Goal: Browse casually: Explore the website without a specific task or goal

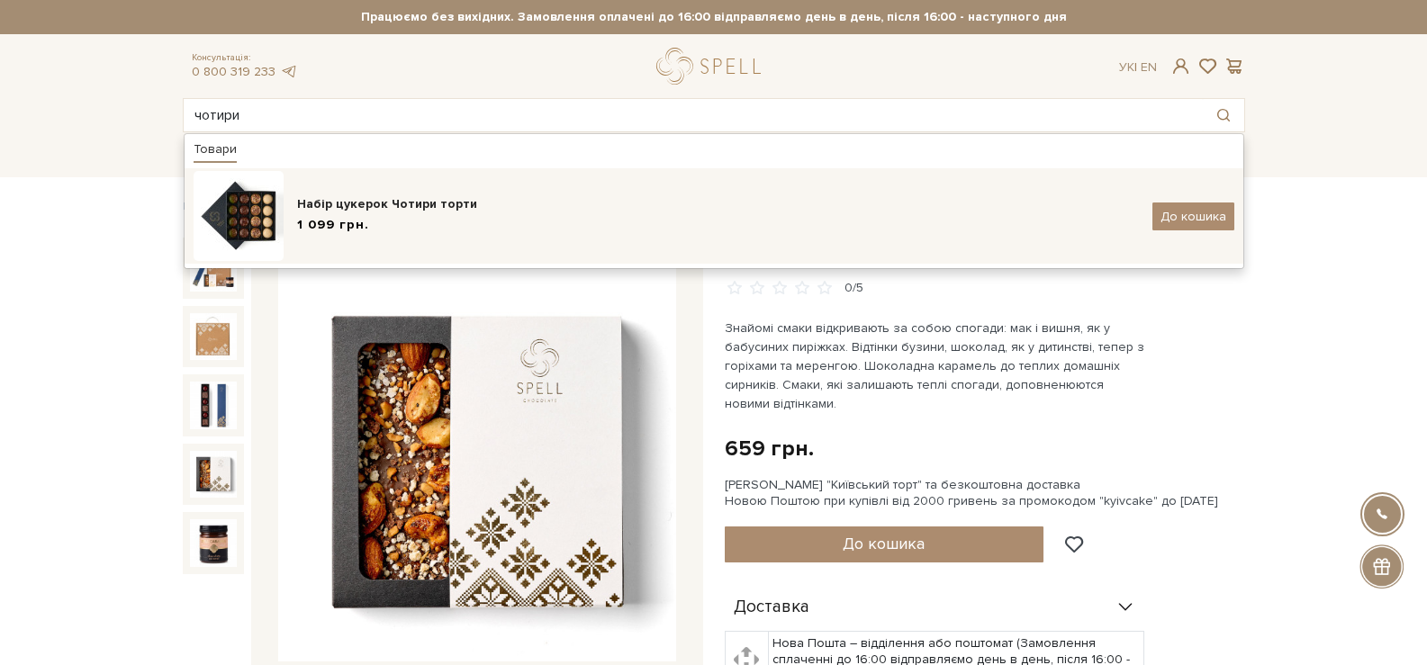
type input "чотири"
click at [441, 227] on div "1 099 грн." at bounding box center [718, 225] width 842 height 19
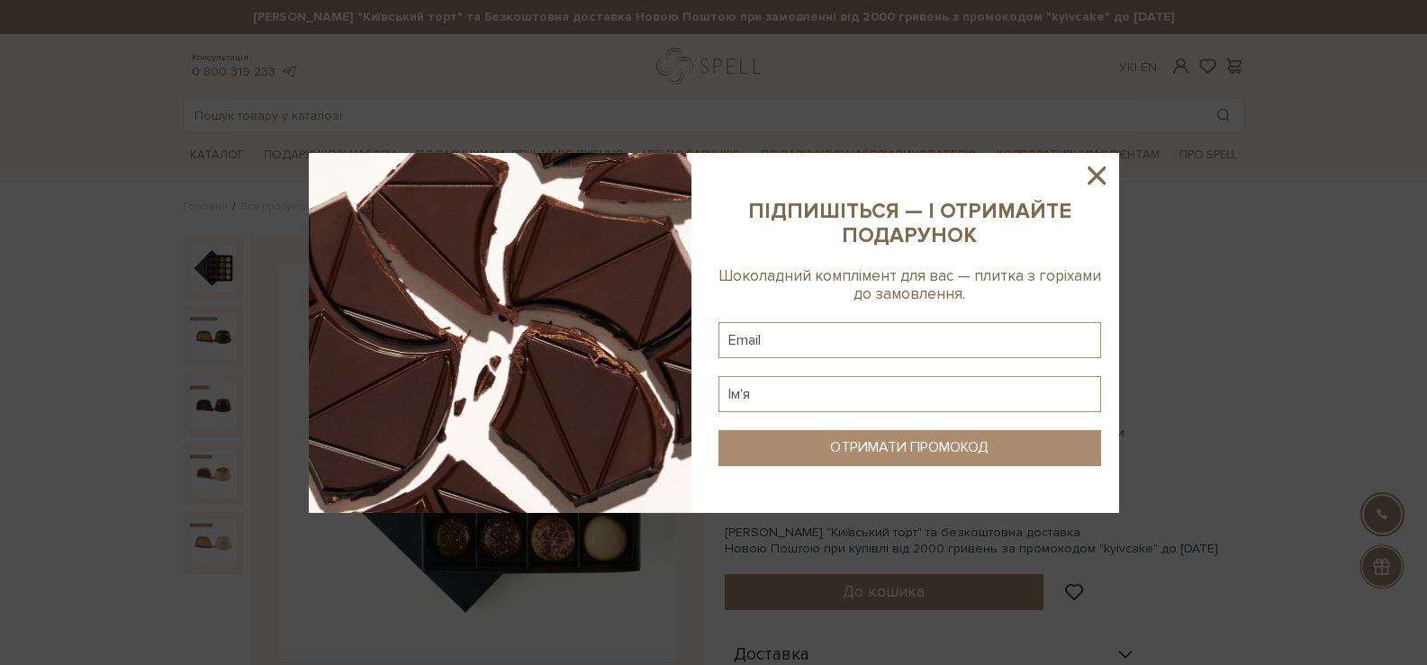
click at [1093, 182] on icon at bounding box center [1096, 175] width 31 height 31
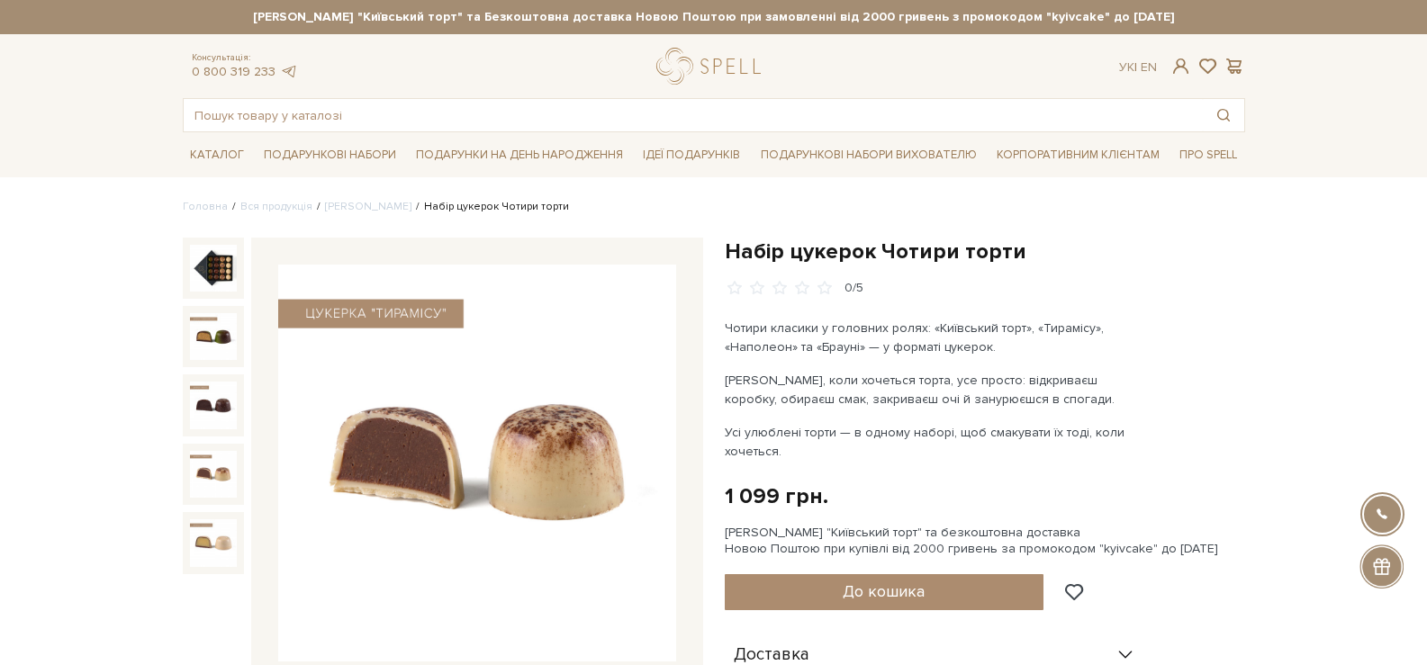
click at [432, 518] on img at bounding box center [477, 464] width 398 height 398
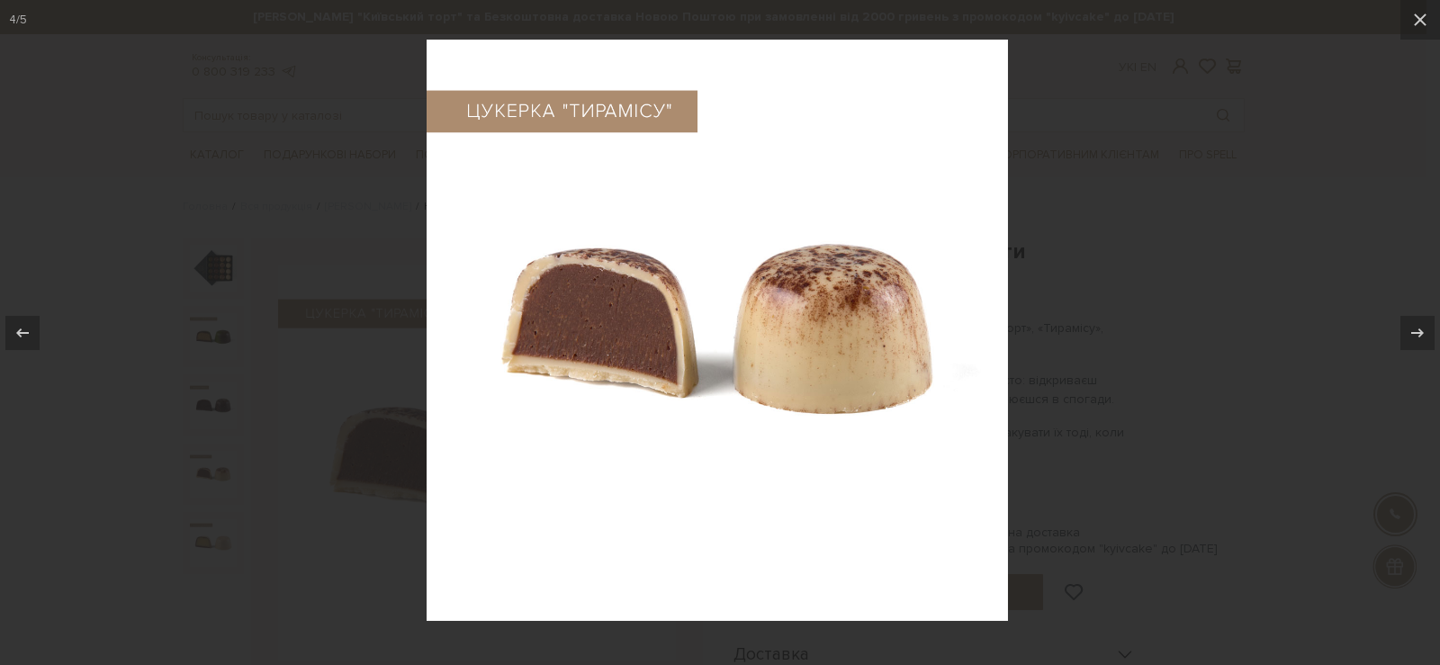
click at [737, 335] on img at bounding box center [720, 333] width 586 height 586
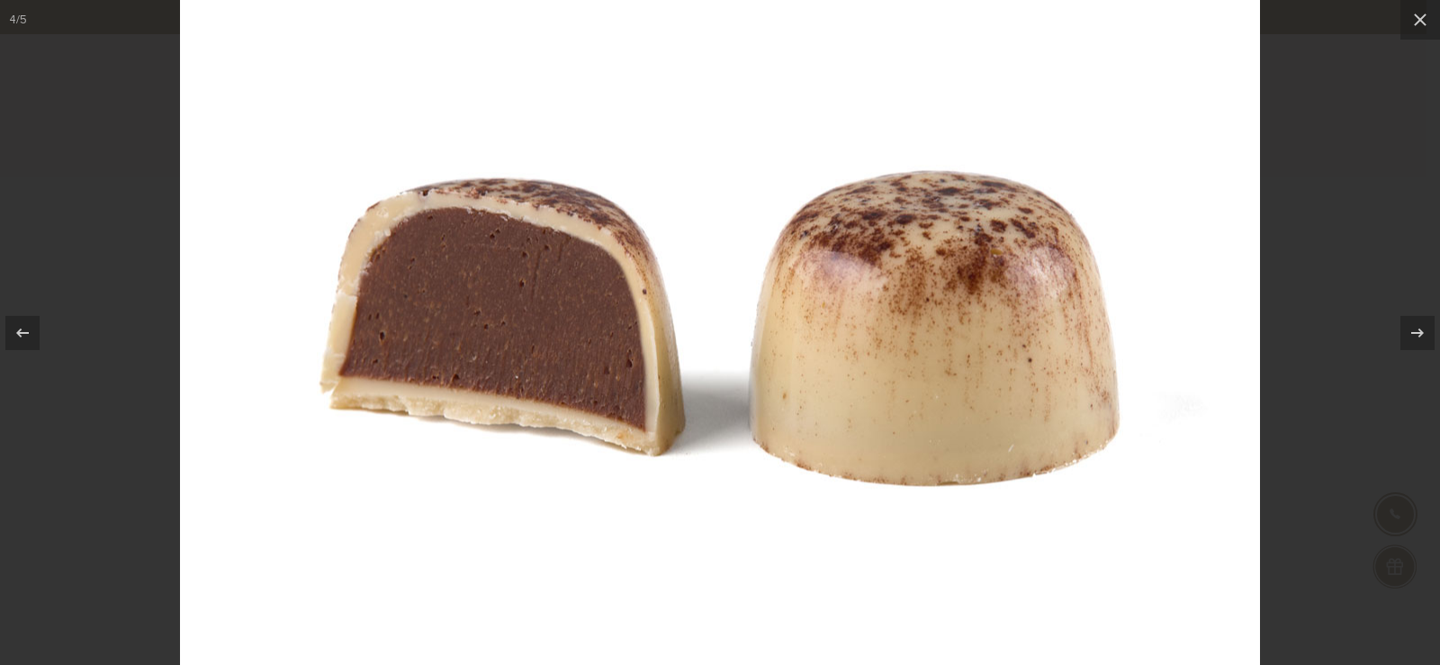
click at [737, 335] on img at bounding box center [720, 330] width 1080 height 1080
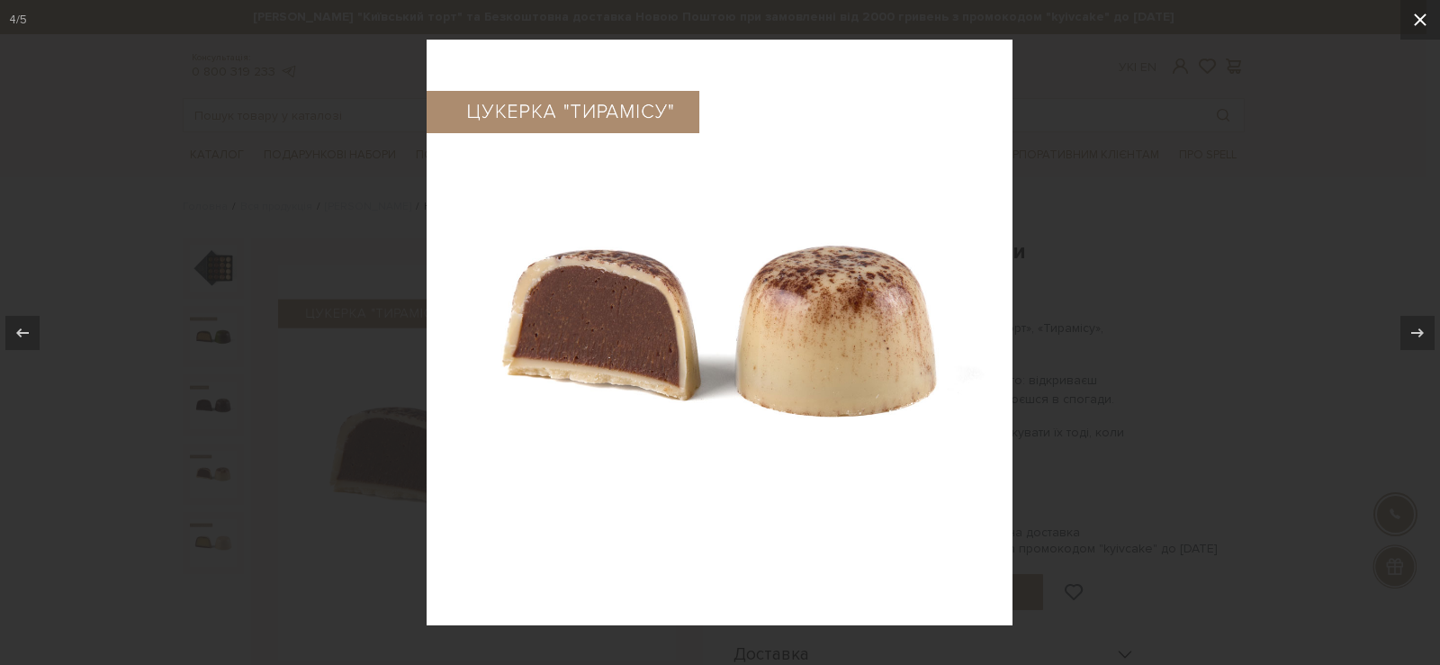
click at [1413, 24] on icon at bounding box center [1420, 20] width 22 height 22
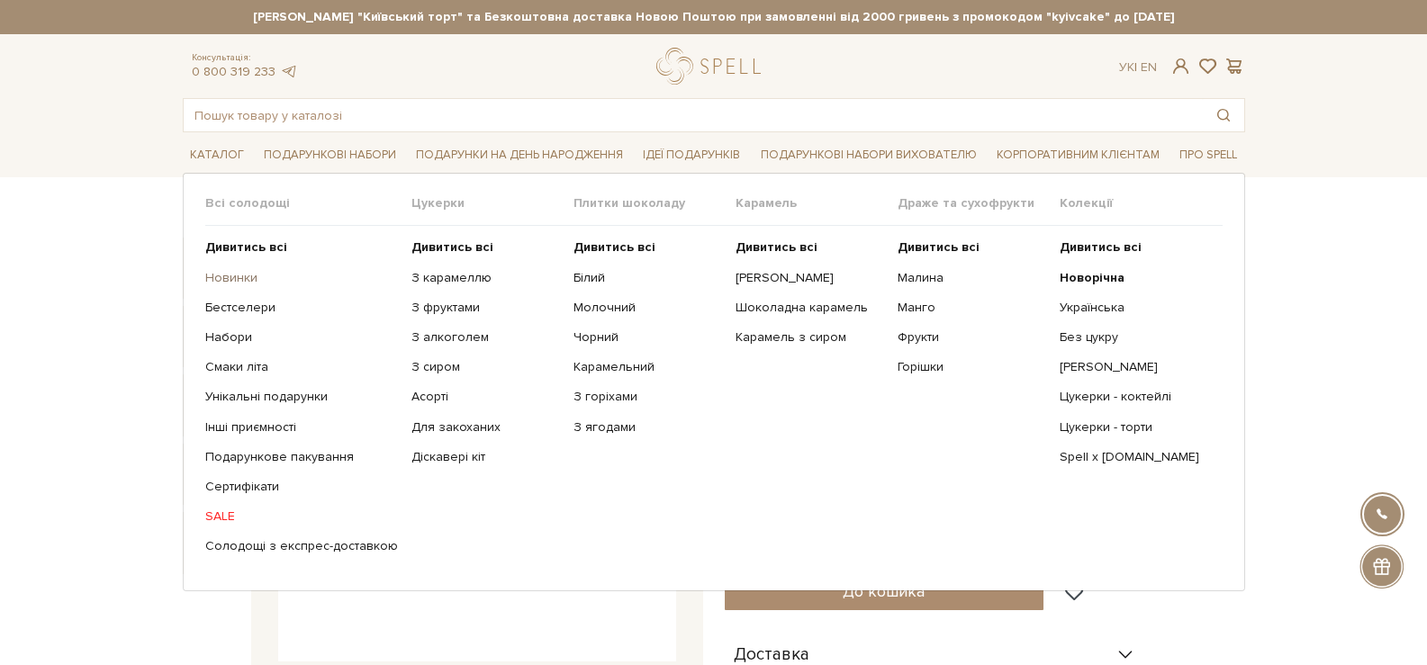
click at [245, 270] on link "Новинки" at bounding box center [301, 278] width 193 height 16
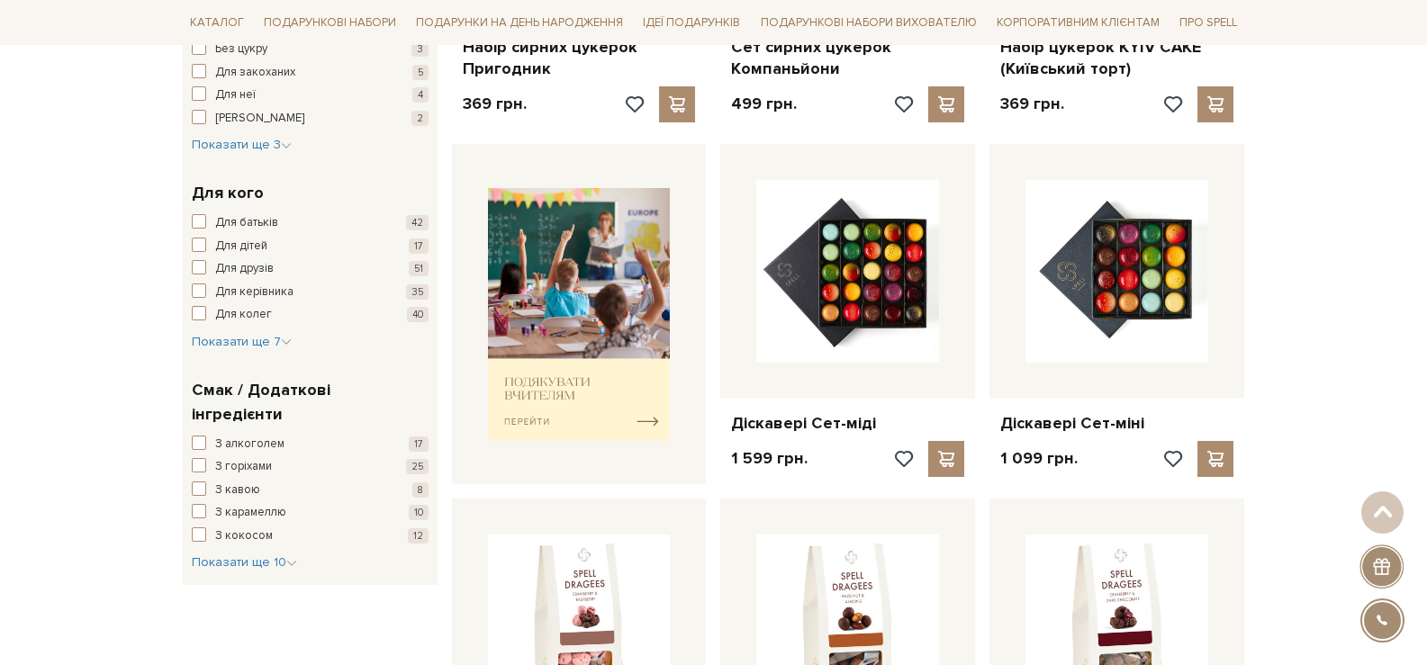
scroll to position [344, 0]
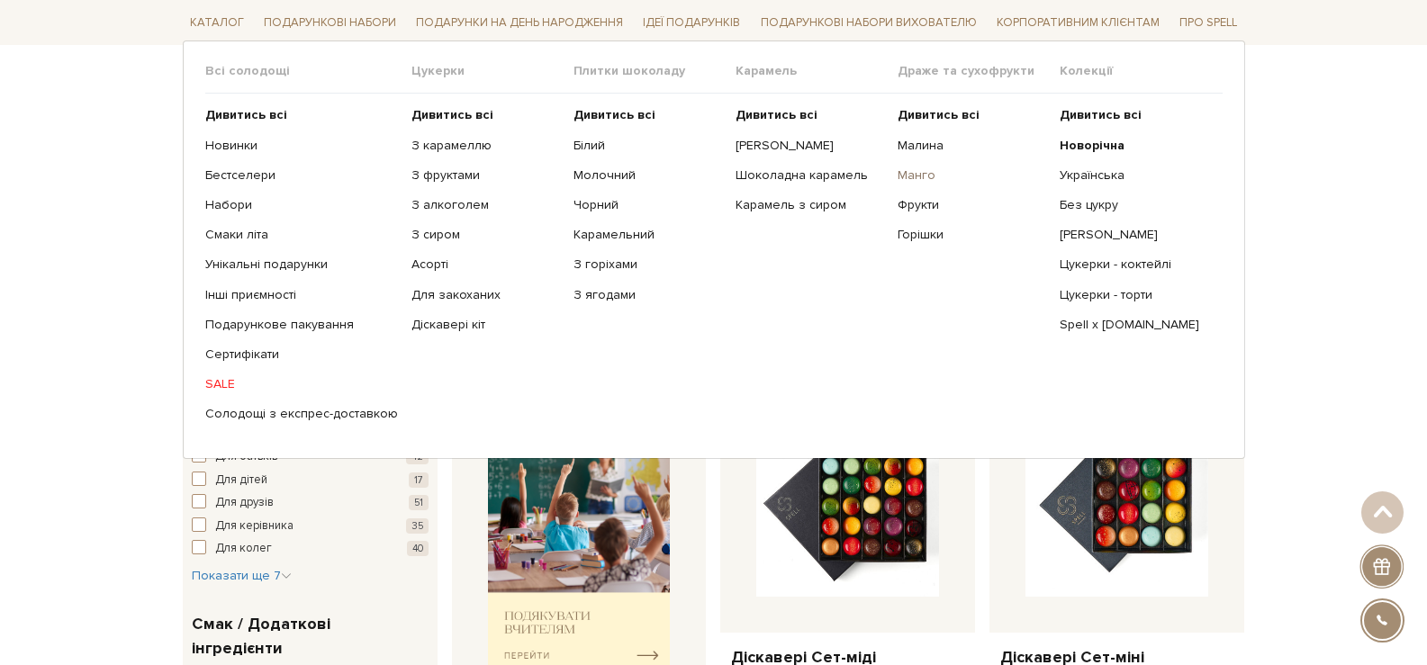
click at [902, 171] on link "Манго" at bounding box center [971, 175] width 149 height 16
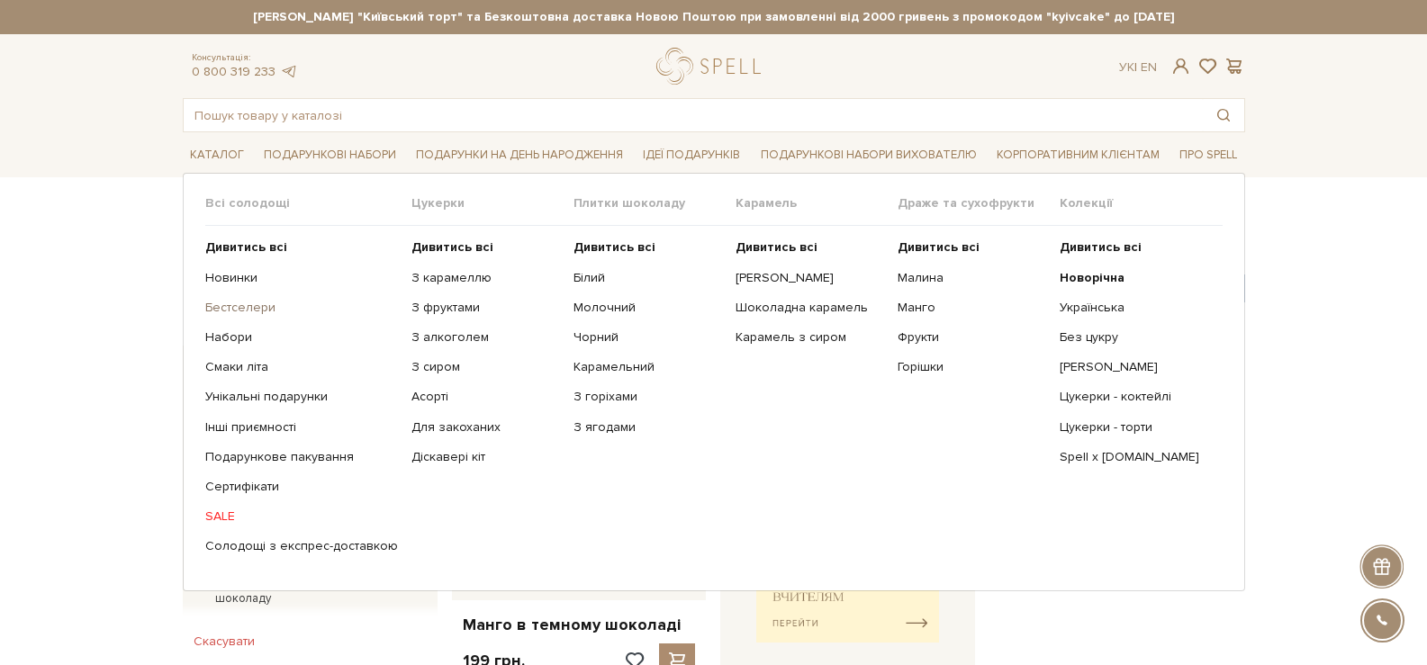
click at [257, 308] on link "Бестселери" at bounding box center [301, 308] width 193 height 16
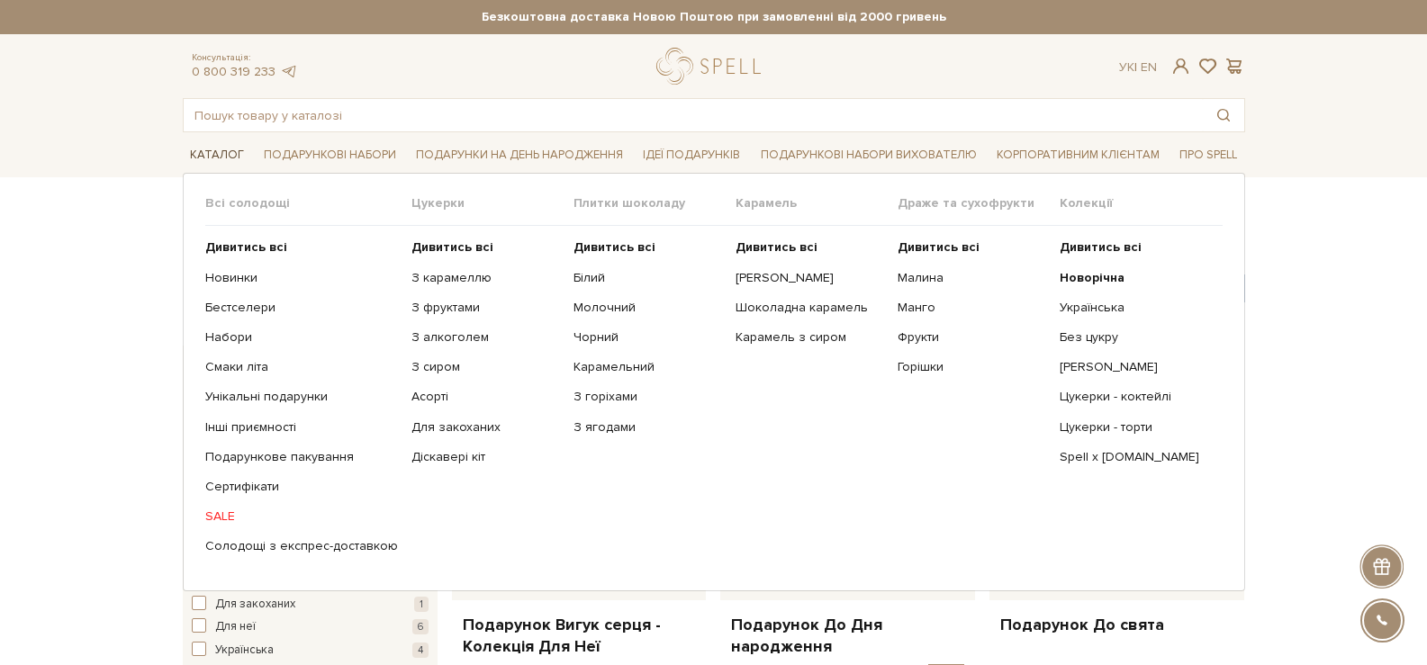
click at [223, 149] on link "Каталог" at bounding box center [217, 155] width 68 height 28
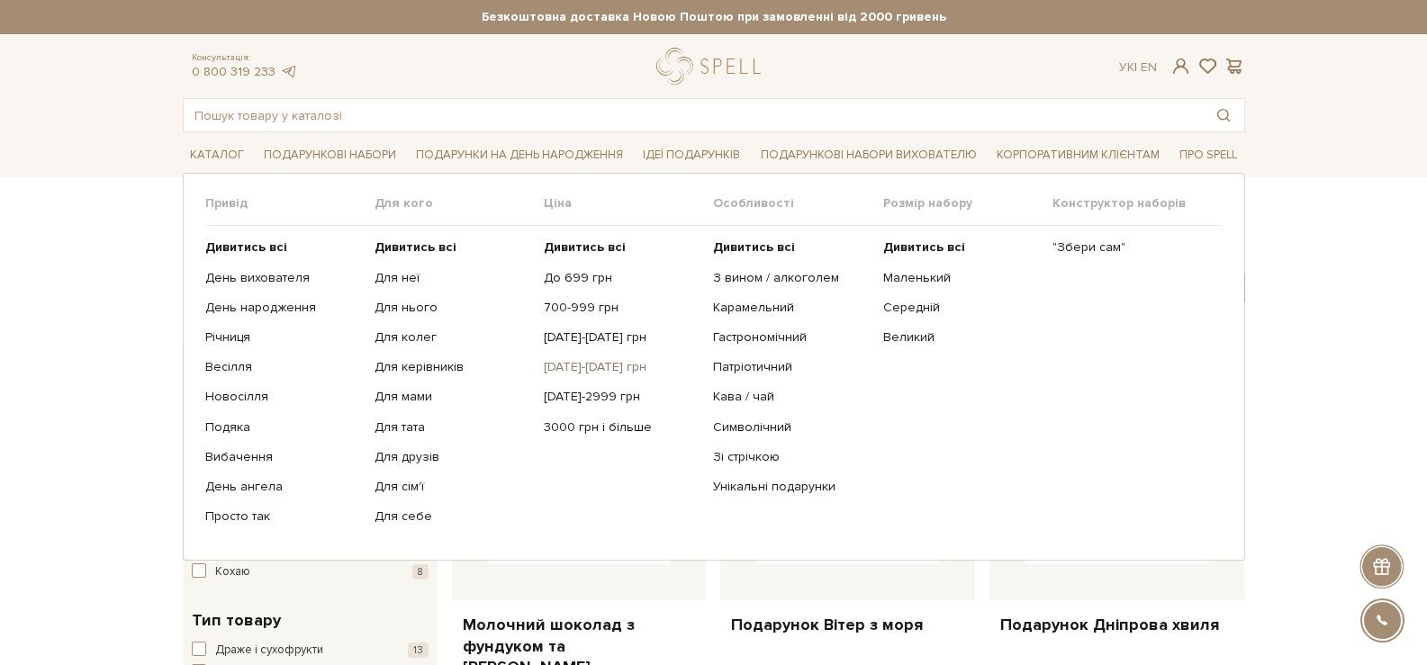
click at [598, 373] on link "[DATE]-[DATE] грн" at bounding box center [622, 367] width 156 height 16
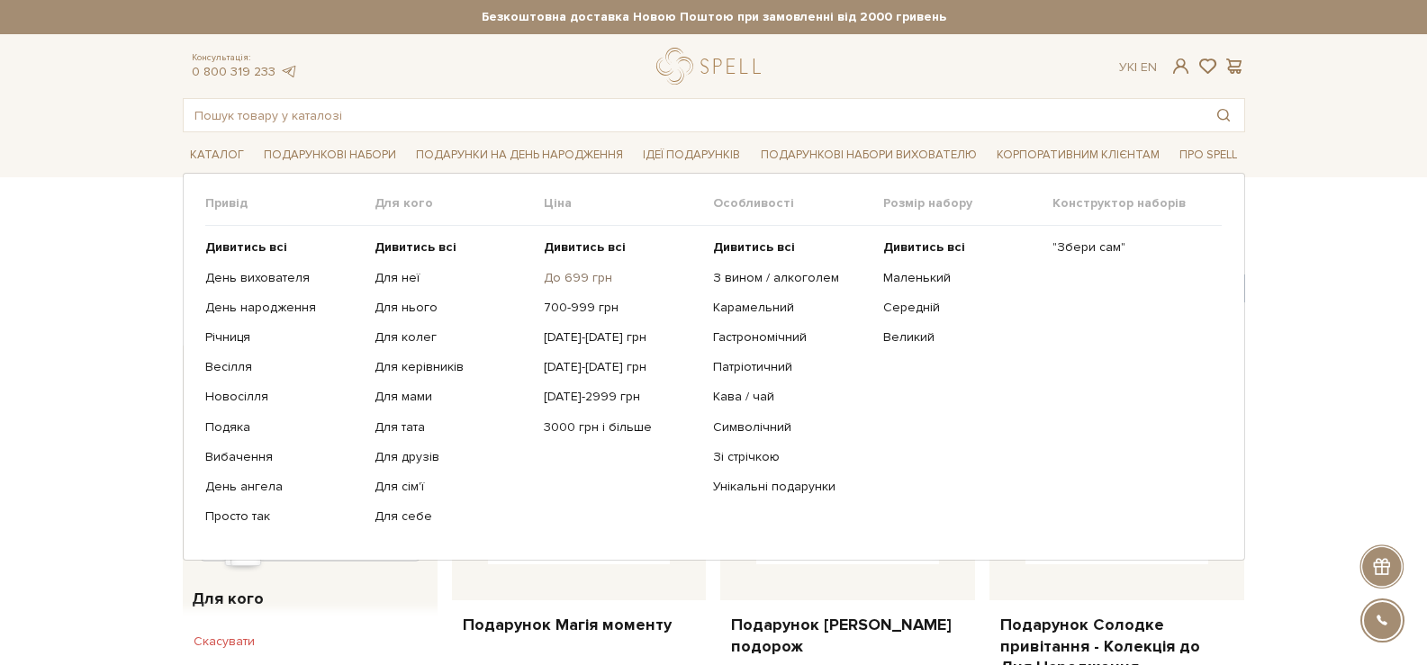
click at [572, 279] on link "До 699 грн" at bounding box center [622, 278] width 156 height 16
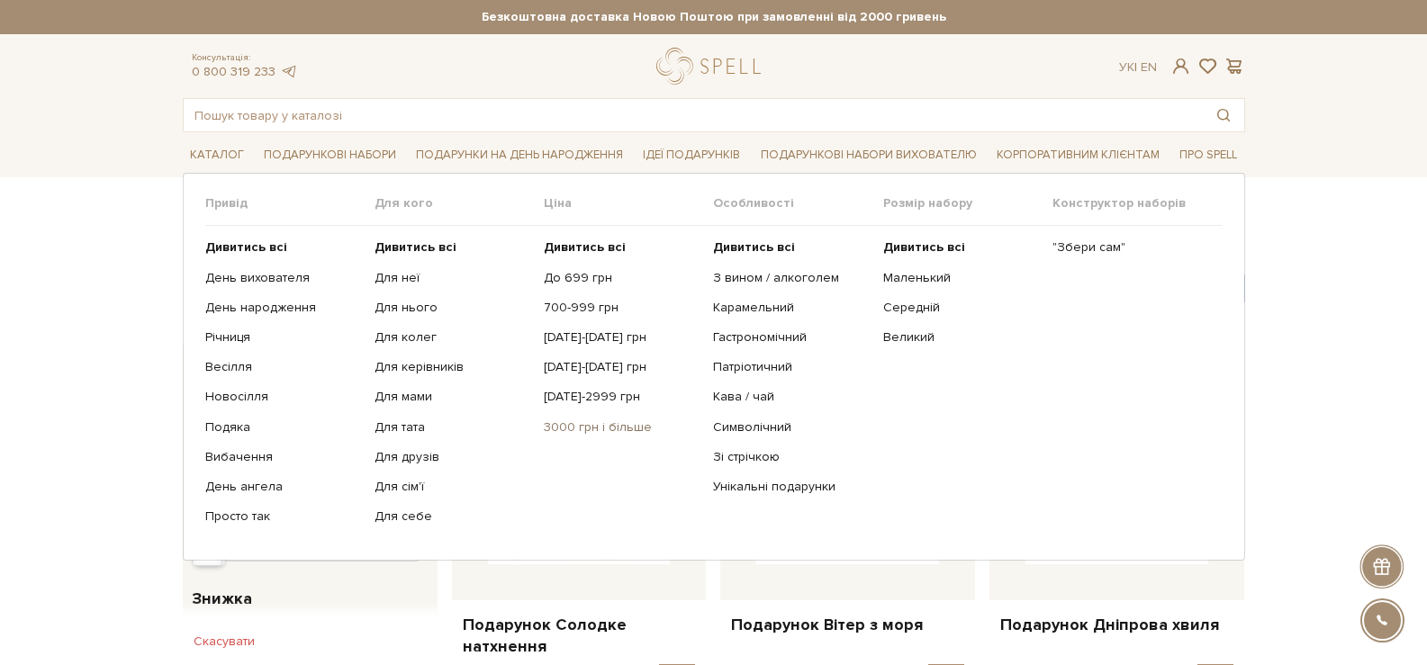
click at [631, 428] on link "3000 грн і більше" at bounding box center [622, 427] width 156 height 16
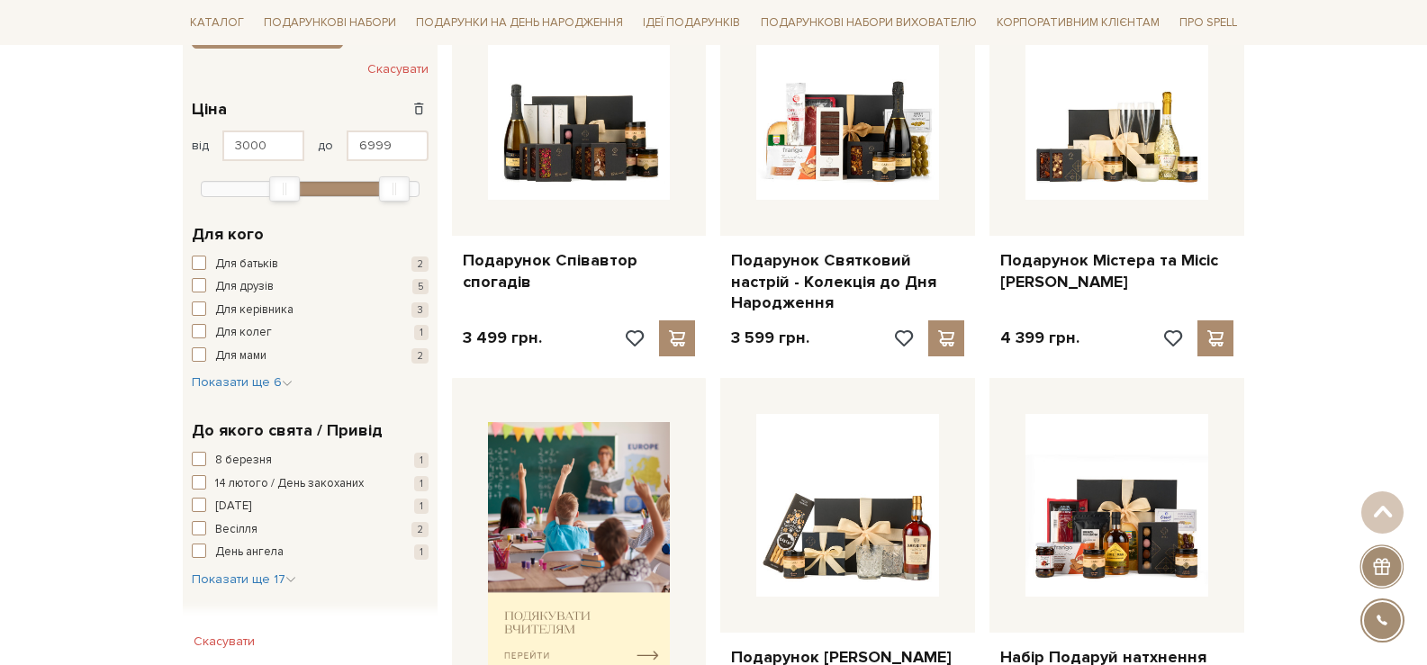
scroll to position [360, 0]
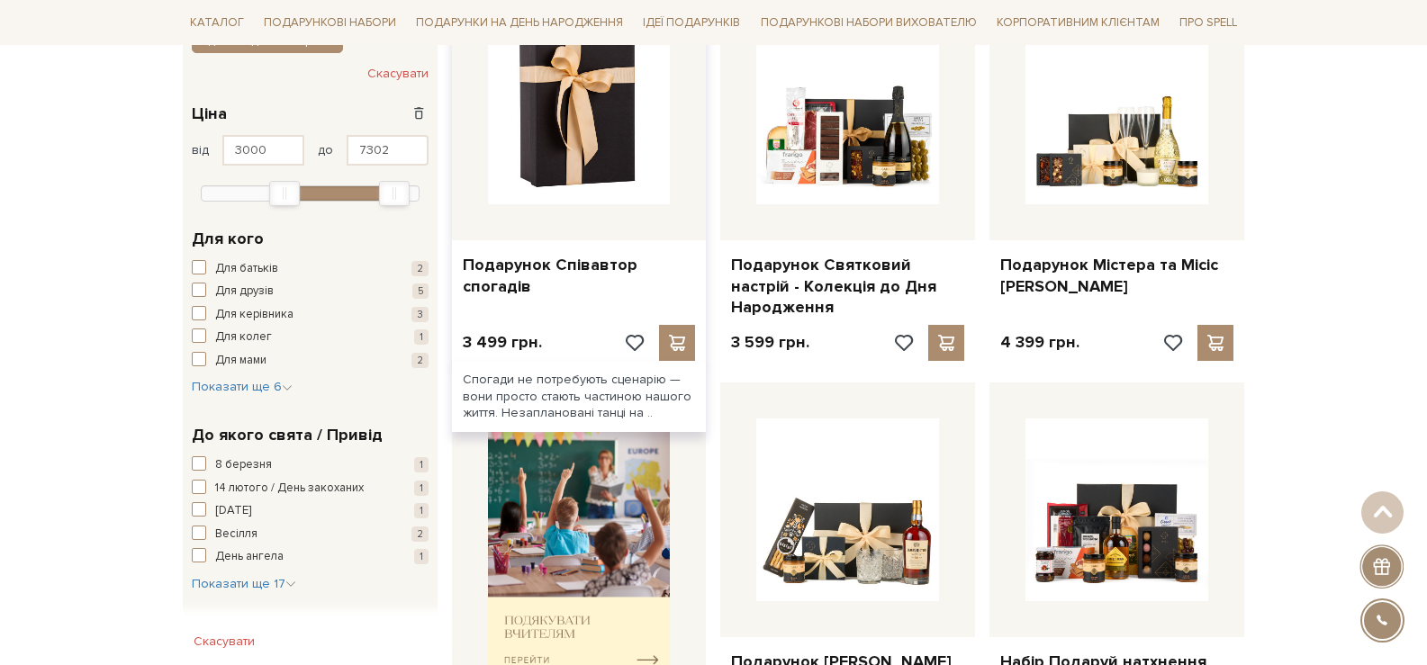
type input "7699"
drag, startPoint x: 396, startPoint y: 186, endPoint x: 494, endPoint y: 169, distance: 99.6
click at [494, 169] on div "Фільтр Ви вибрали: від 3000 до 6999 грн. Скасувати 3,0 тис. - 7,0 тис. грн. Цін…" at bounding box center [714, 442] width 1076 height 942
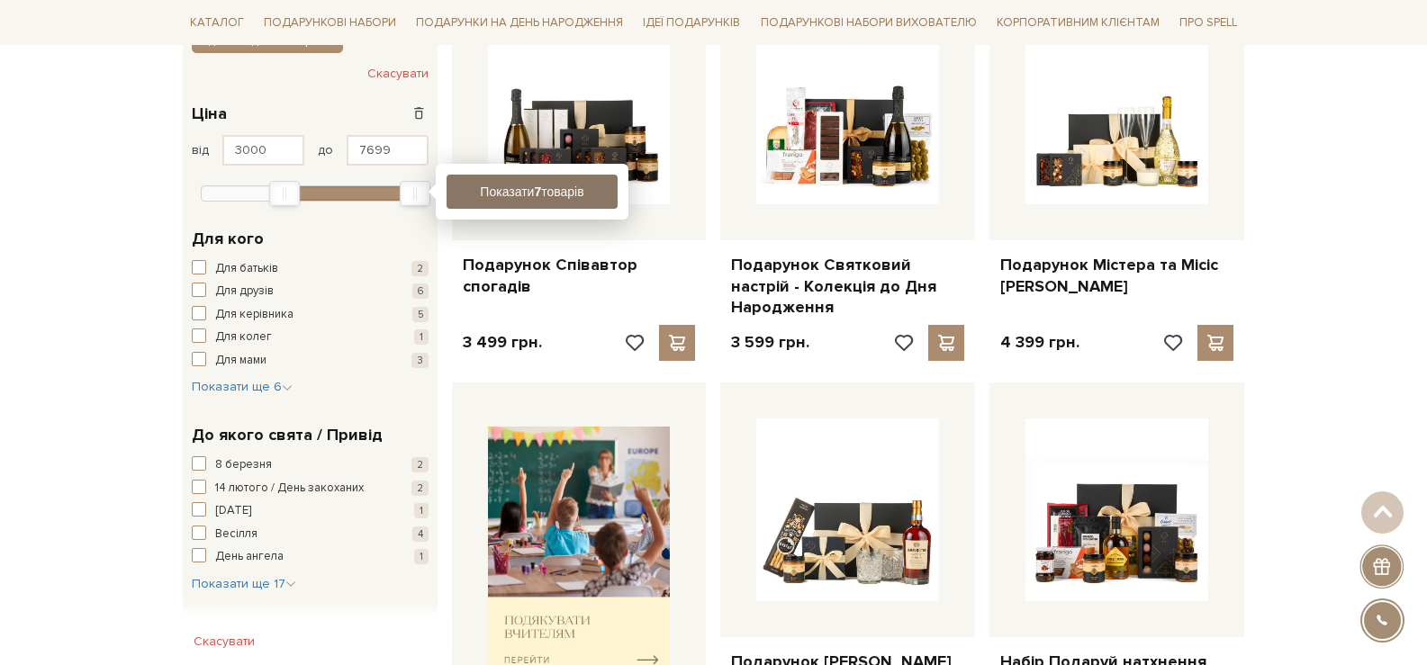
click at [531, 201] on button "Показати 7 товарів" at bounding box center [531, 192] width 171 height 34
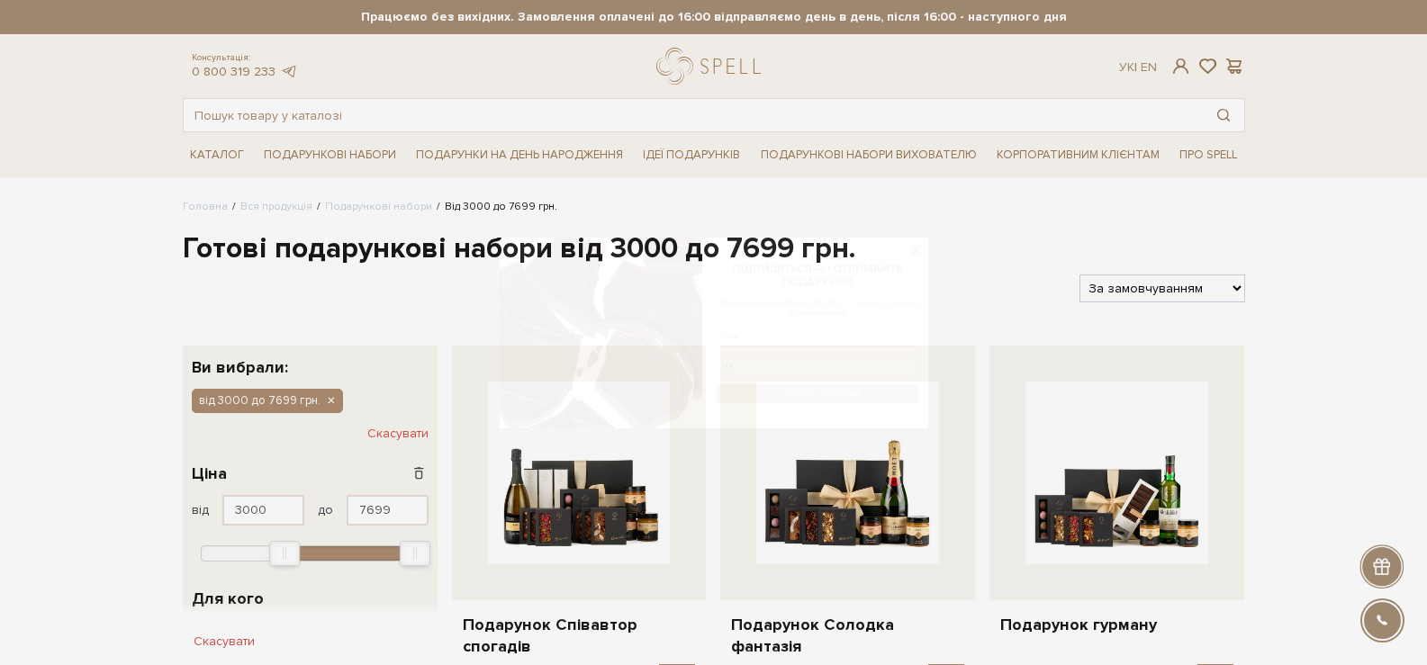
click at [239, 150] on div at bounding box center [713, 332] width 1427 height 665
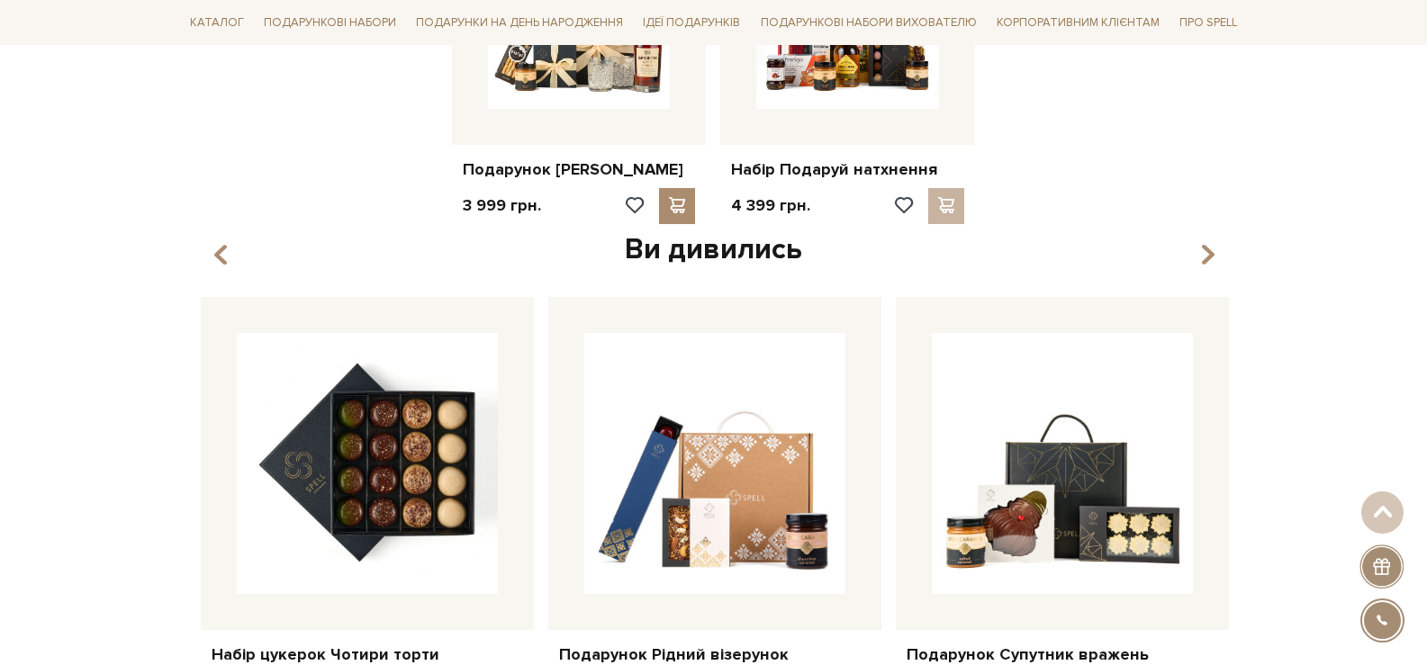
scroll to position [1350, 0]
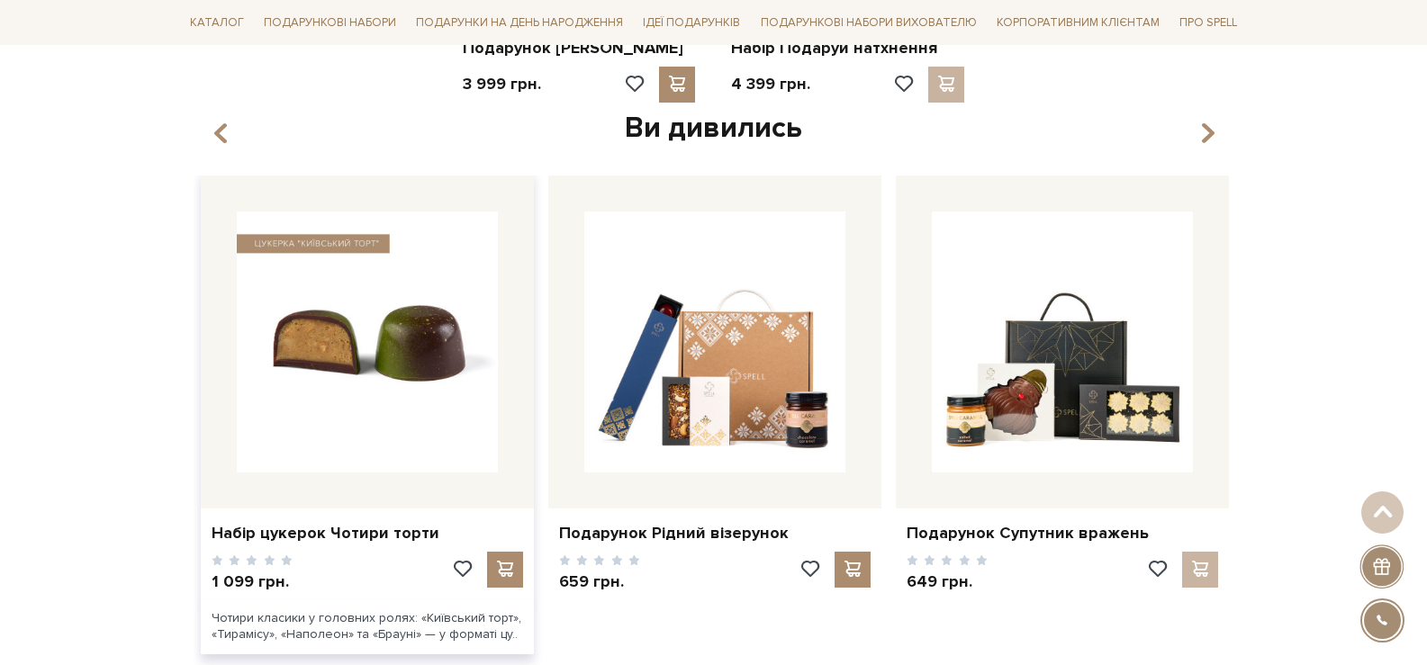
click at [354, 419] on img at bounding box center [367, 342] width 261 height 261
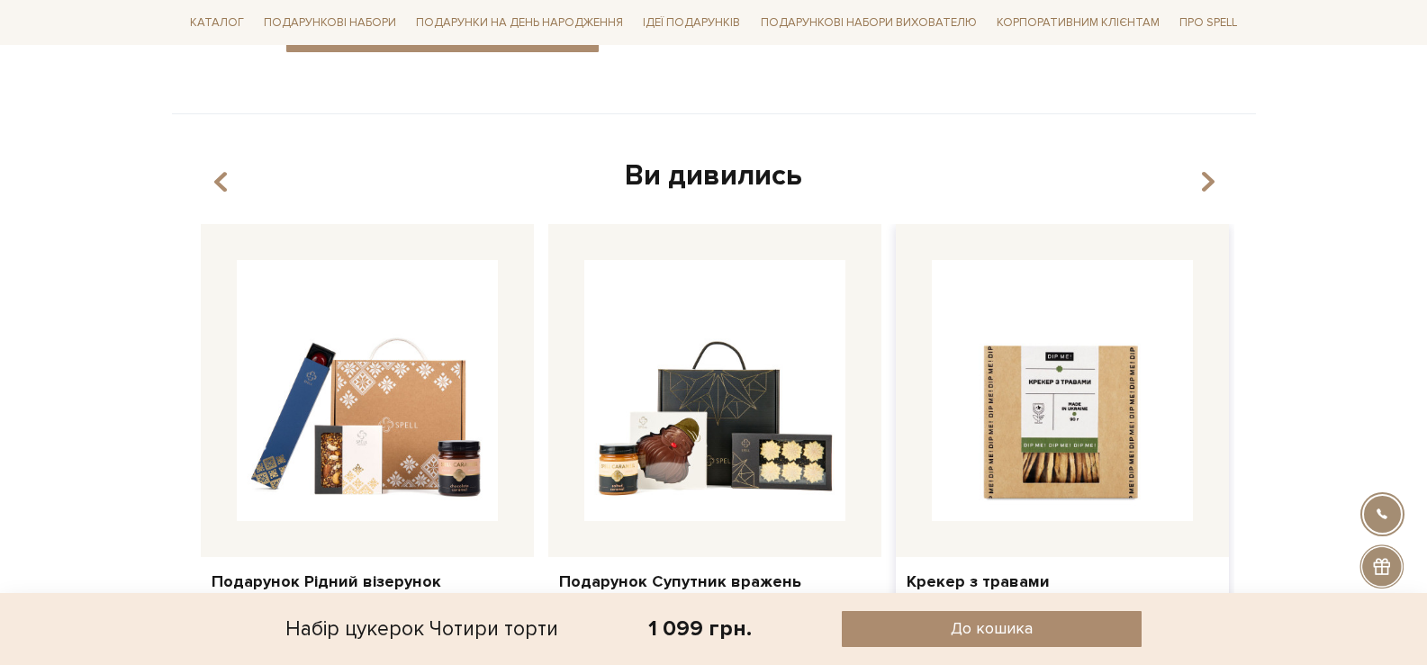
scroll to position [1350, 0]
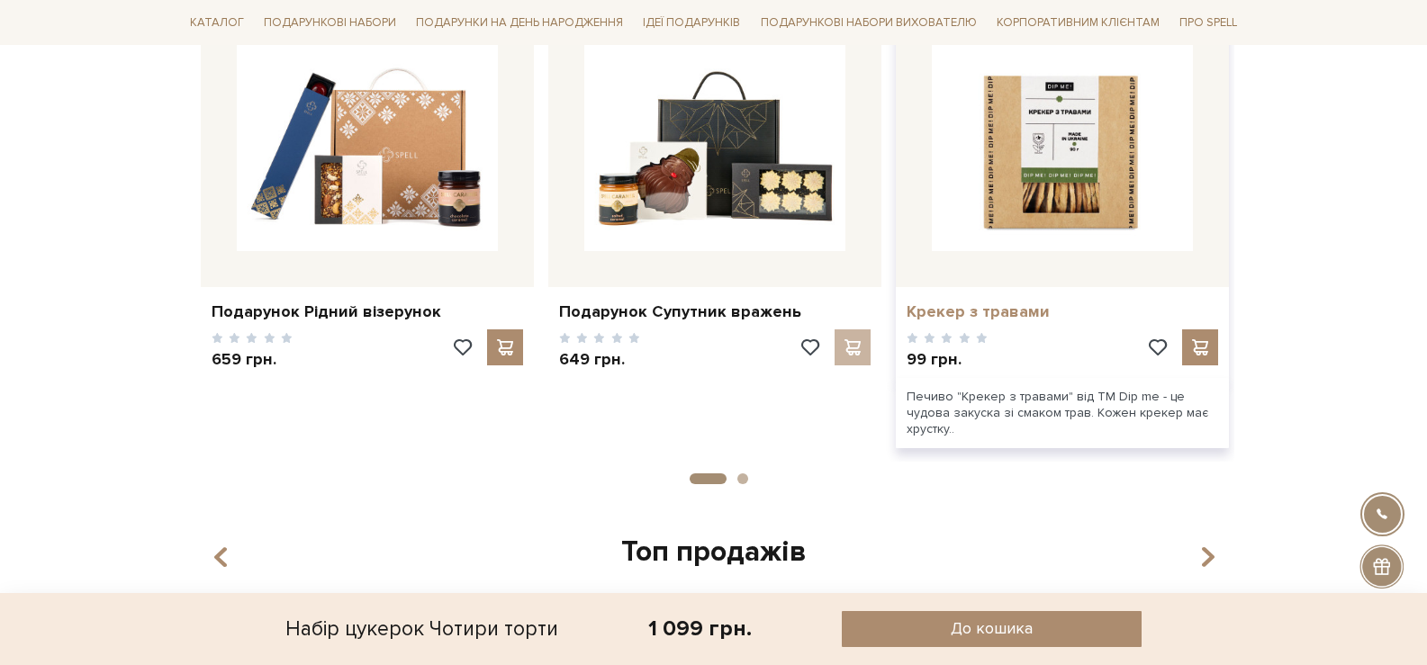
click at [997, 320] on link "Крекер з травами" at bounding box center [1061, 312] width 311 height 21
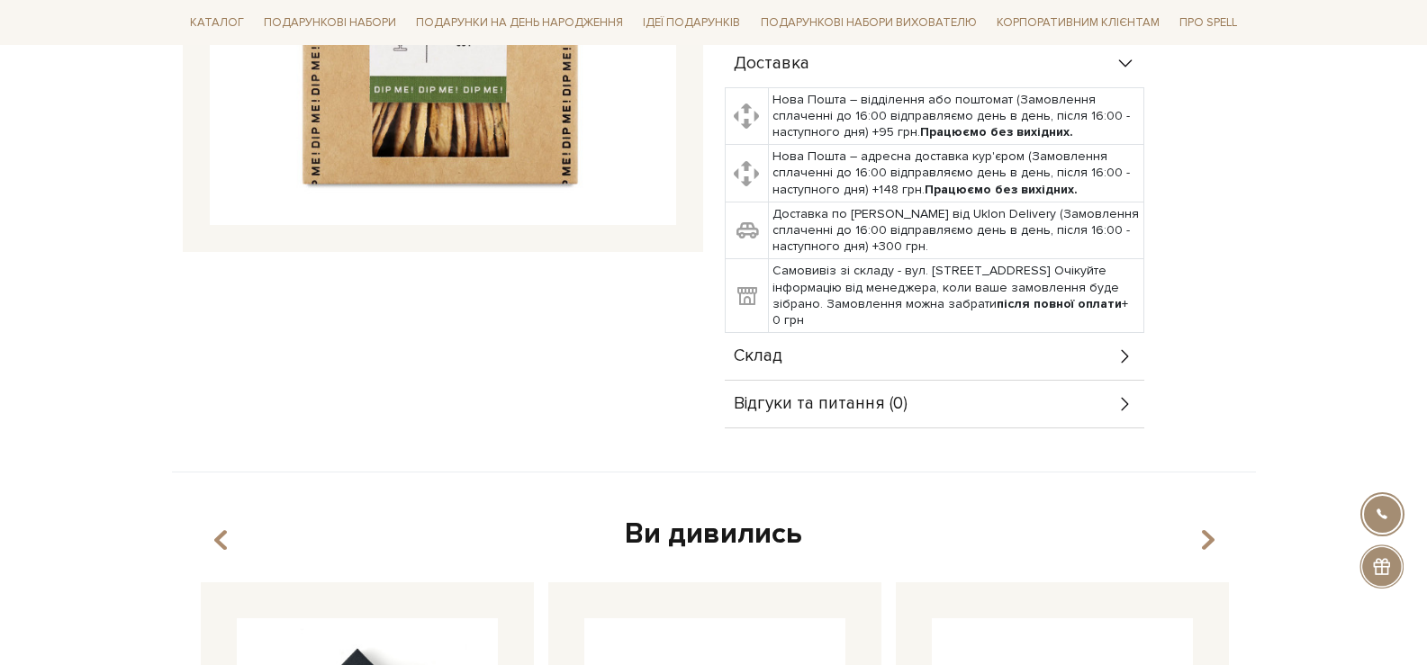
scroll to position [540, 0]
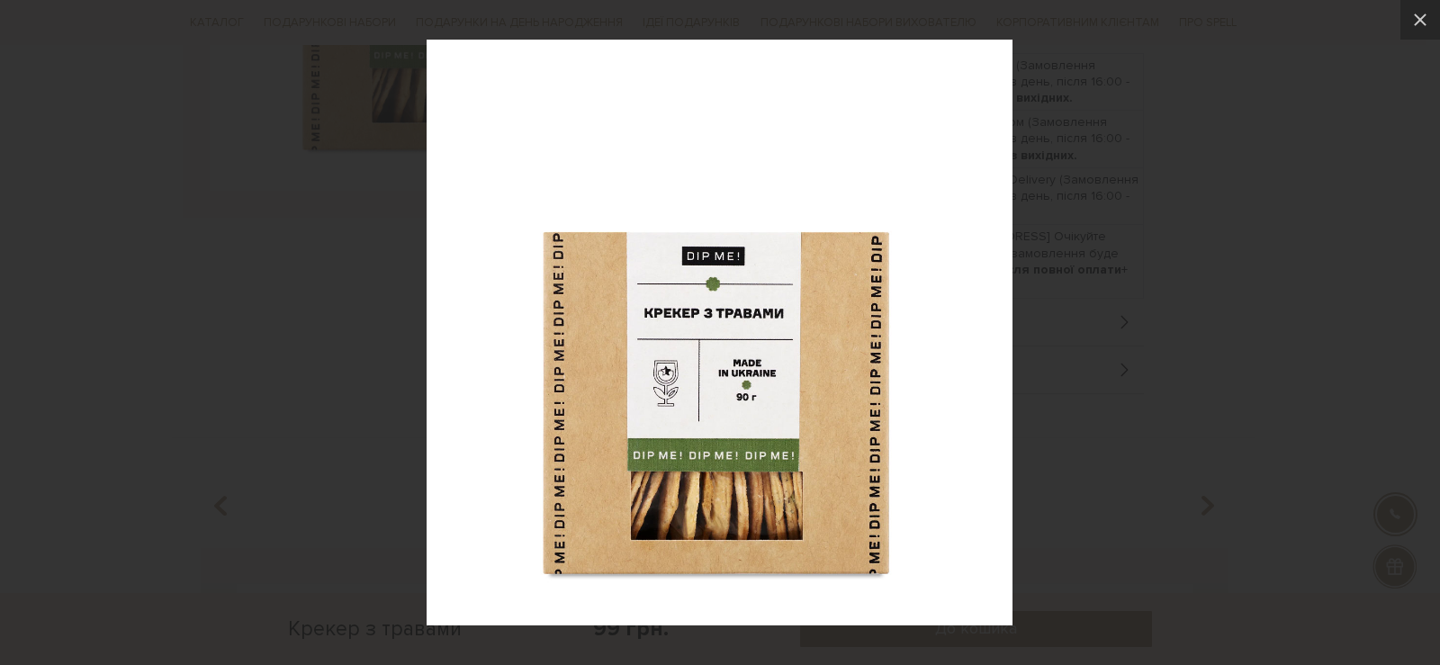
click at [903, 412] on img at bounding box center [720, 333] width 586 height 586
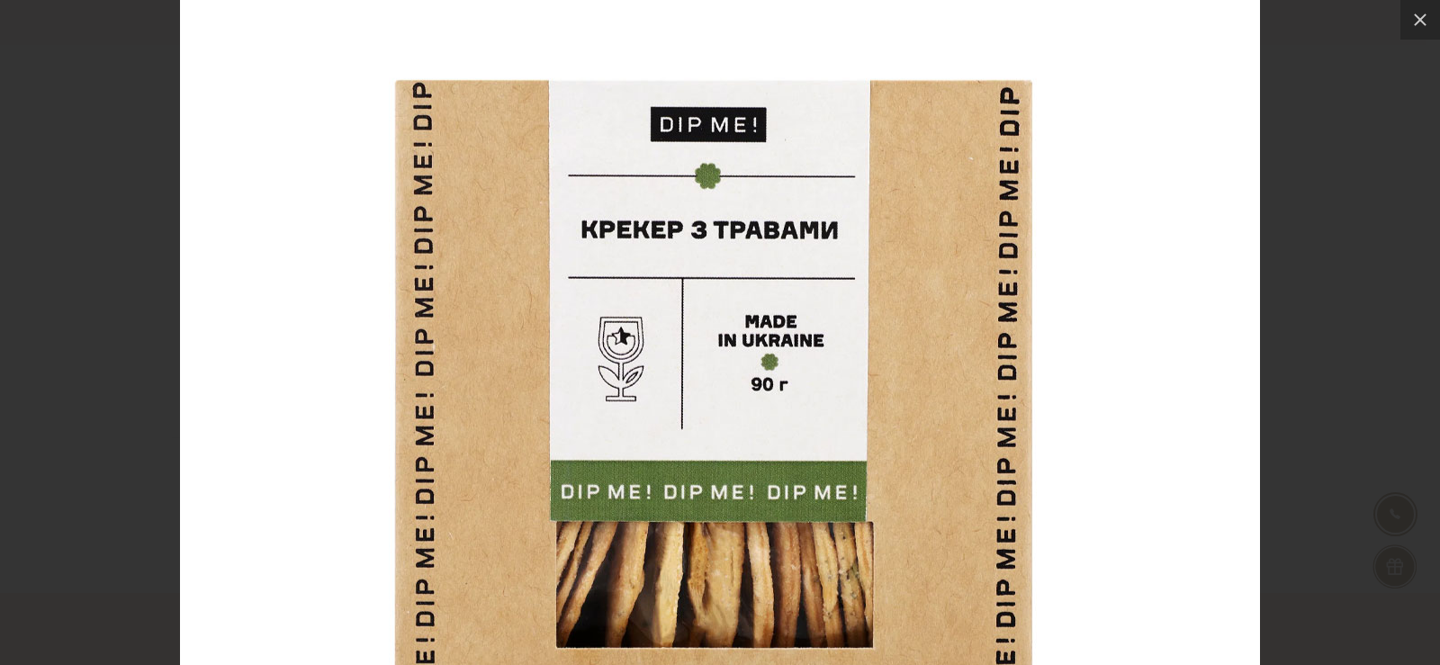
click at [903, 412] on img at bounding box center [720, 265] width 1080 height 1080
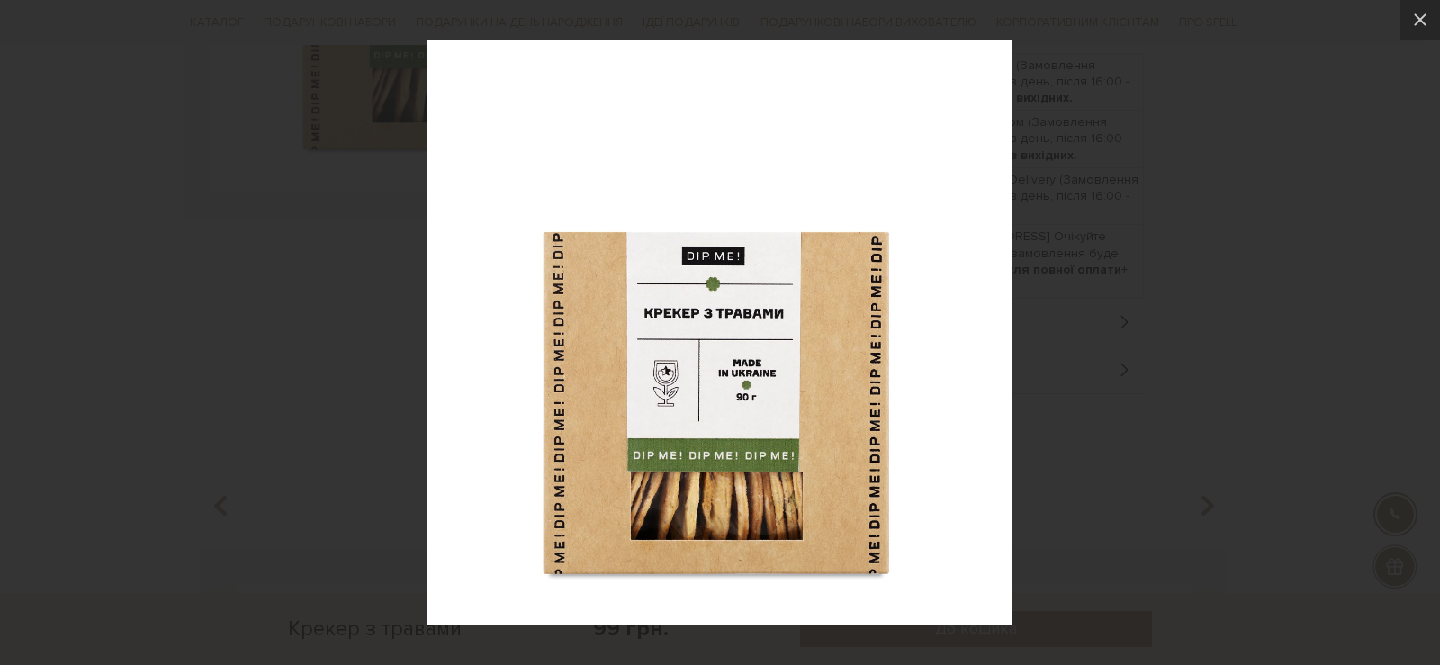
click at [903, 412] on img at bounding box center [720, 333] width 586 height 586
click at [1426, 23] on button at bounding box center [1420, 20] width 40 height 40
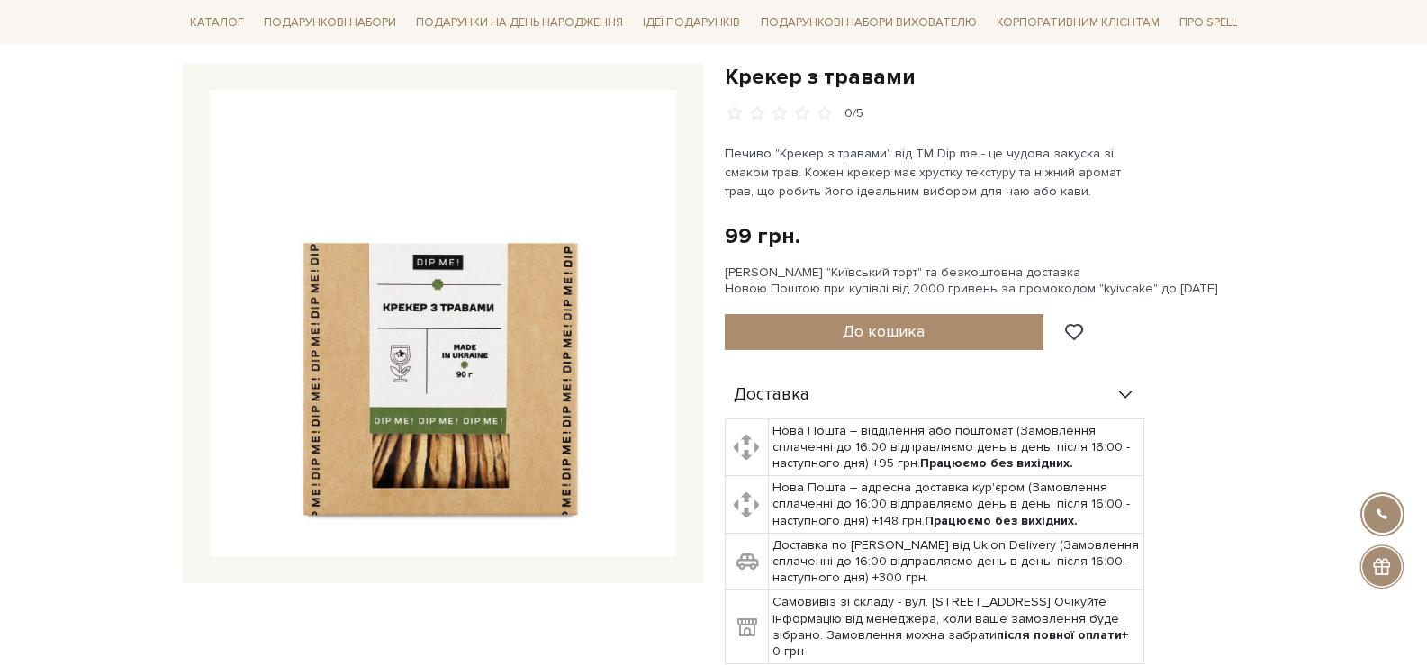
scroll to position [0, 0]
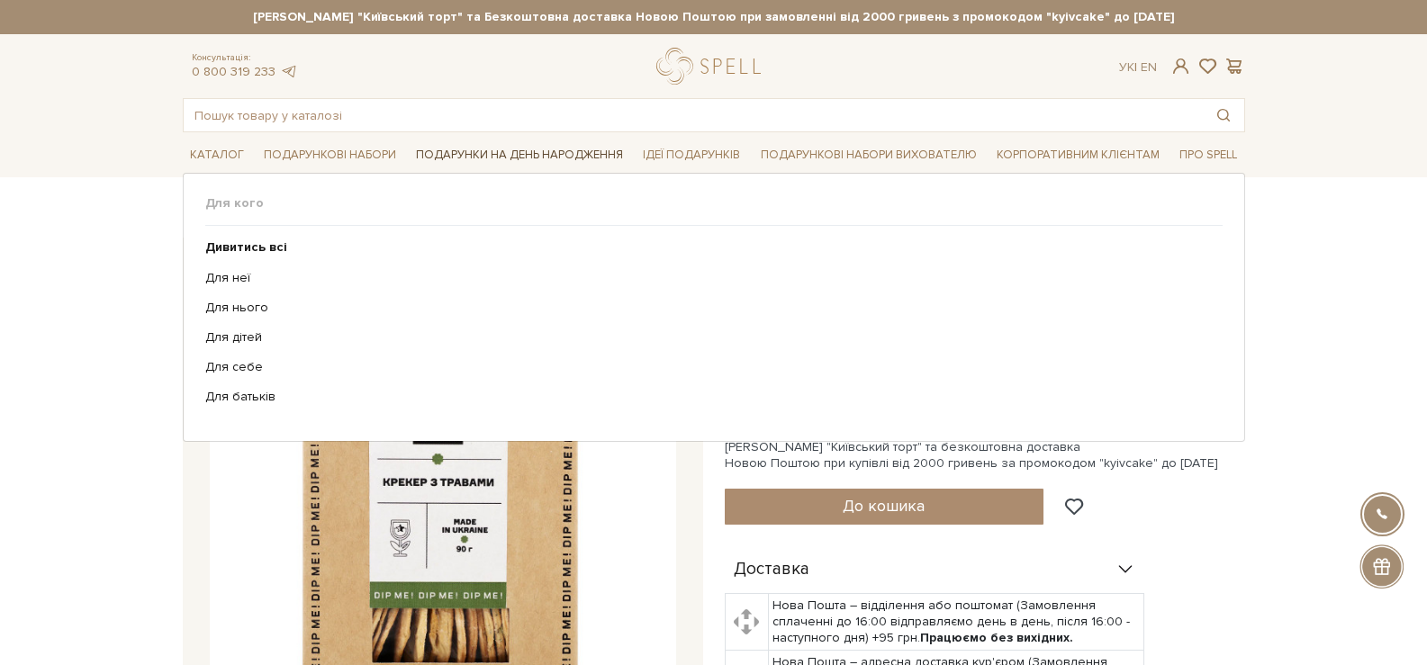
click at [485, 162] on link "Подарунки на День народження" at bounding box center [519, 155] width 221 height 28
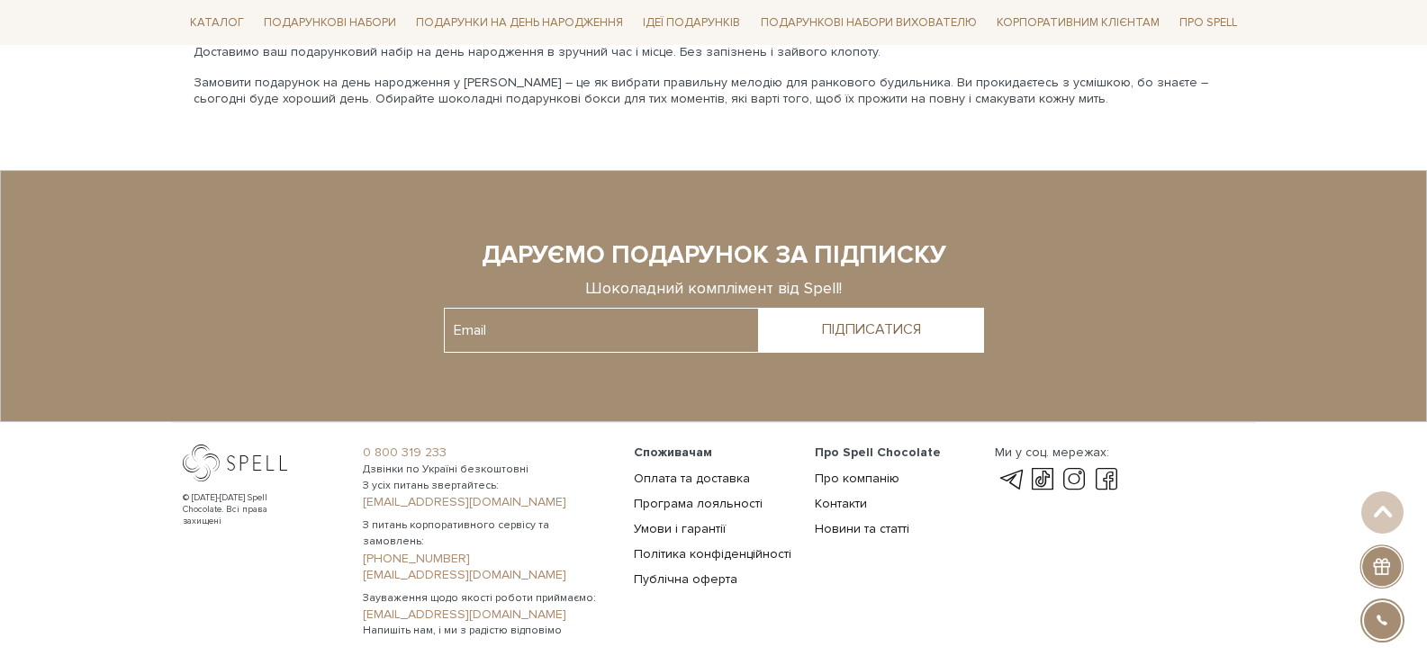
scroll to position [4416, 0]
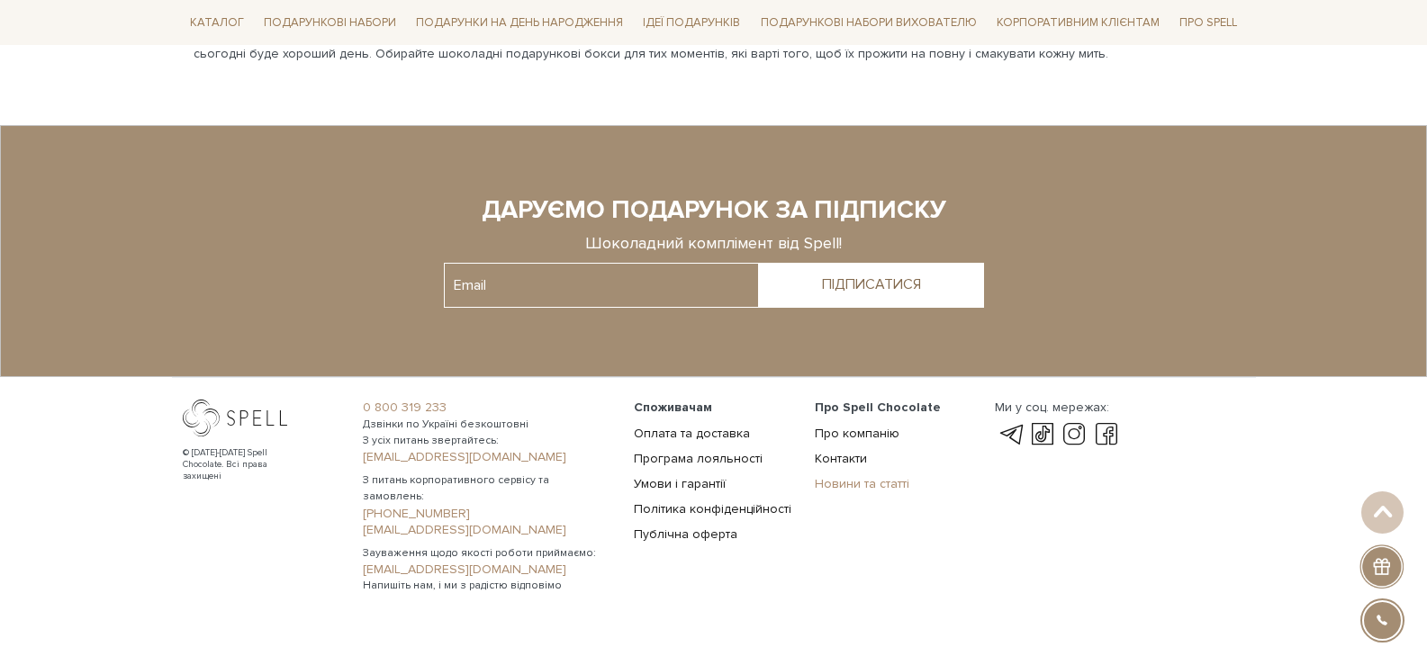
click at [856, 476] on link "Новини та статті" at bounding box center [862, 483] width 95 height 15
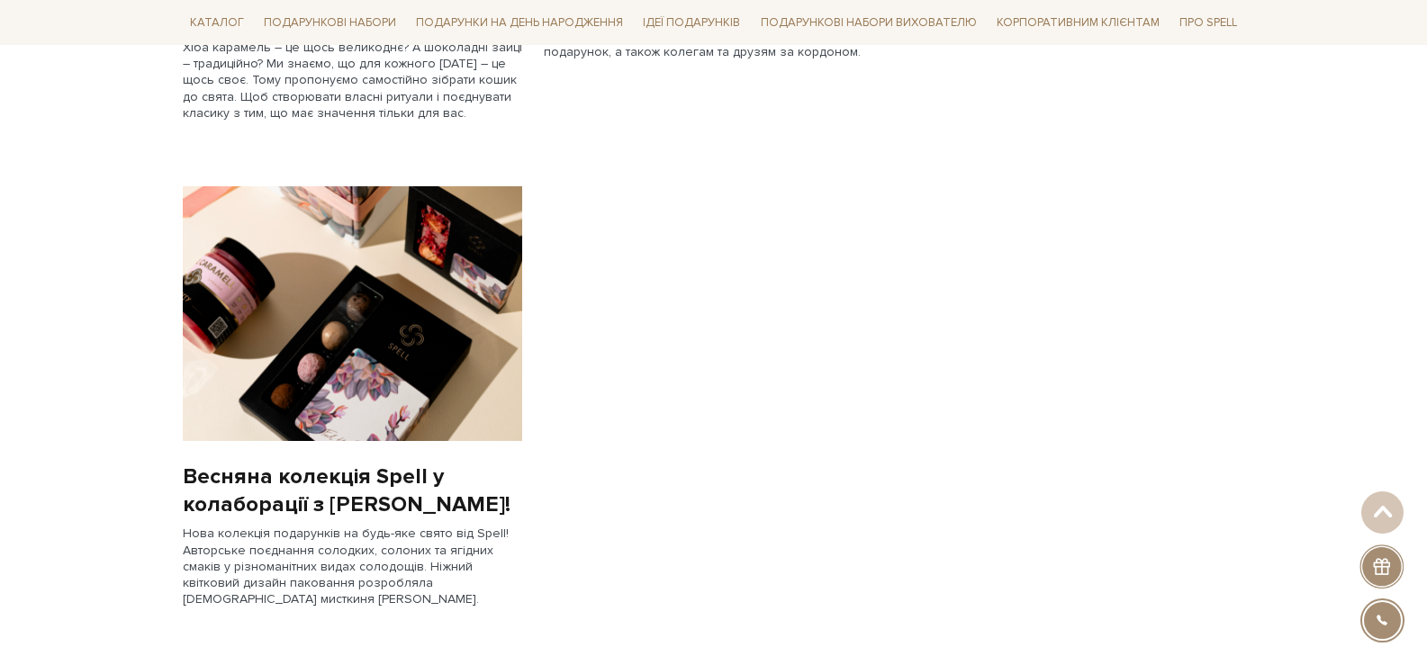
scroll to position [1800, 0]
